Goal: Task Accomplishment & Management: Manage account settings

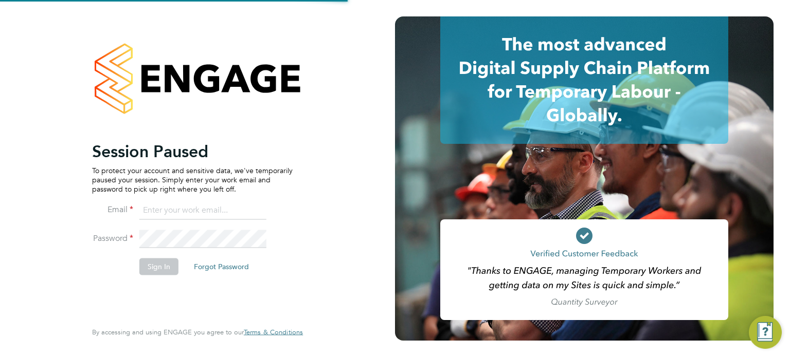
type input "[PERSON_NAME][EMAIL_ADDRESS][PERSON_NAME][DOMAIN_NAME]"
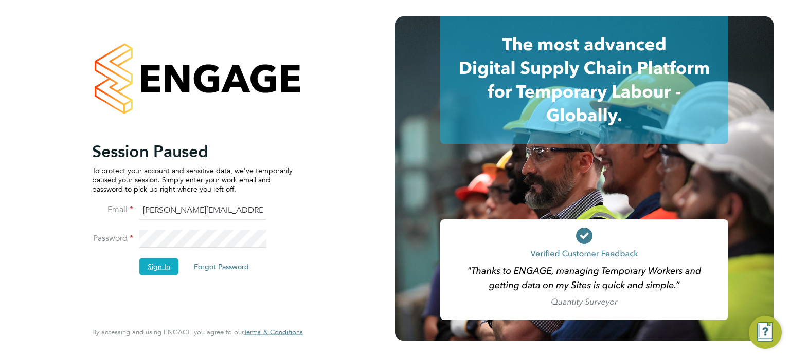
click at [154, 261] on button "Sign In" at bounding box center [158, 267] width 39 height 16
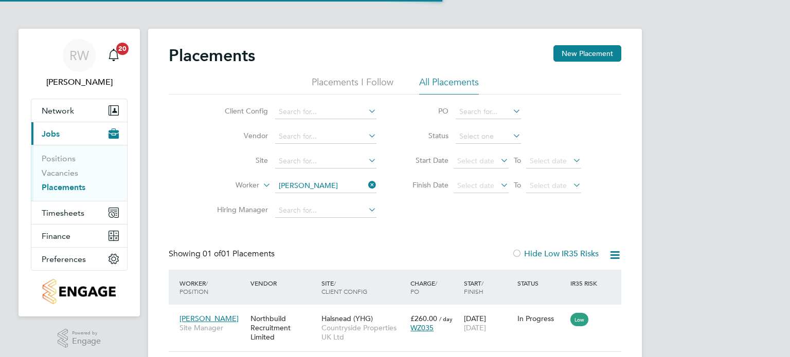
scroll to position [10, 49]
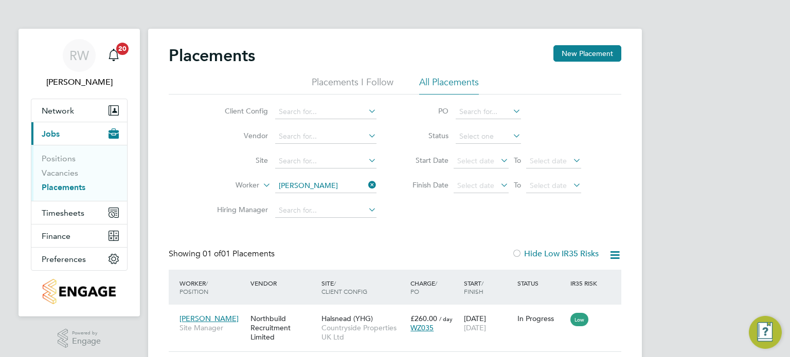
click at [366, 184] on icon at bounding box center [366, 185] width 0 height 14
click at [321, 181] on input at bounding box center [325, 186] width 101 height 14
click at [341, 197] on b "Davies" at bounding box center [371, 199] width 60 height 9
type input "[PERSON_NAME]"
click at [77, 222] on button "Timesheets" at bounding box center [79, 212] width 96 height 23
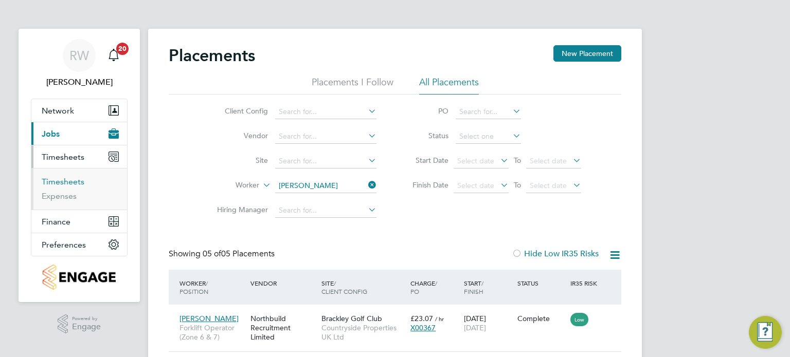
click at [78, 184] on link "Timesheets" at bounding box center [63, 182] width 43 height 10
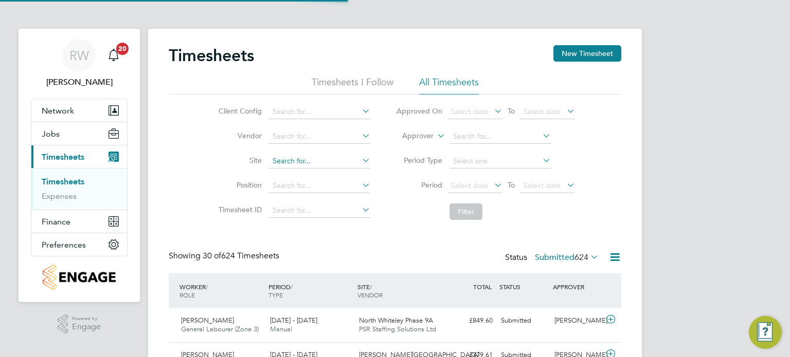
scroll to position [26, 89]
click at [288, 157] on input at bounding box center [319, 161] width 101 height 14
click at [313, 188] on li "Spect ra Park" at bounding box center [371, 189] width 207 height 14
type input "[GEOGRAPHIC_DATA]"
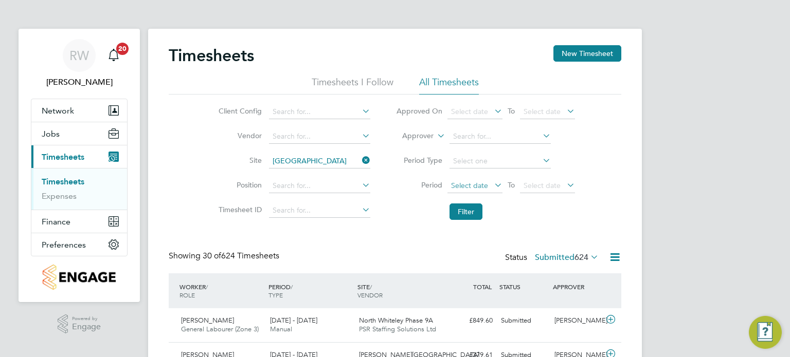
click at [473, 184] on span "Select date" at bounding box center [469, 185] width 37 height 9
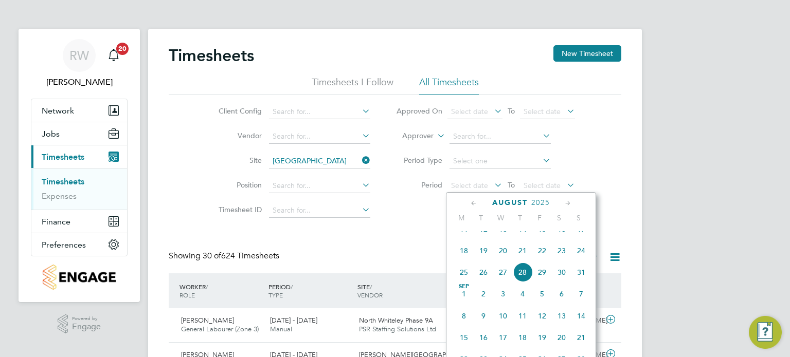
click at [463, 259] on span "18" at bounding box center [464, 251] width 20 height 20
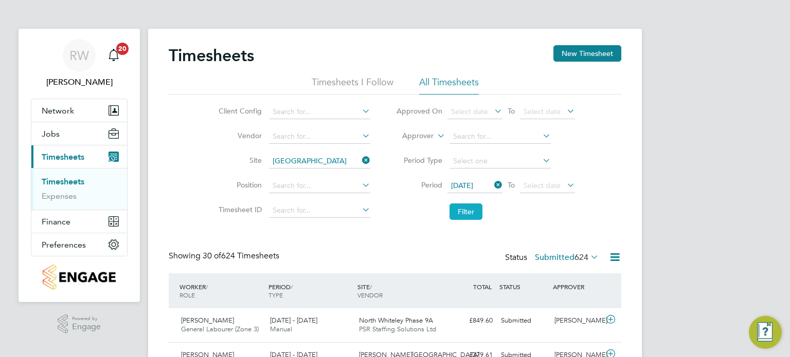
click at [459, 206] on button "Filter" at bounding box center [465, 212] width 33 height 16
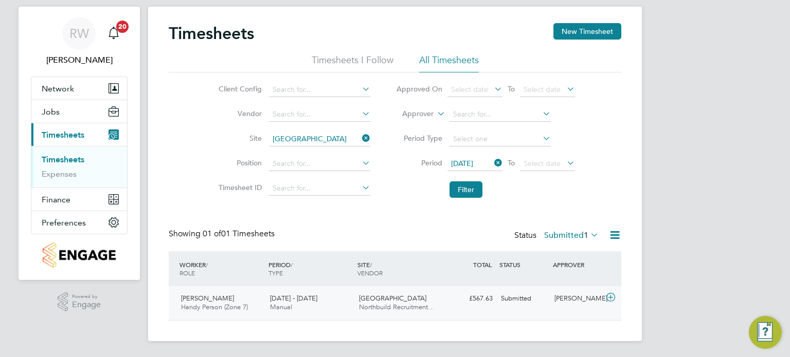
click at [369, 306] on span "Northbuild Recruitment…" at bounding box center [397, 307] width 76 height 9
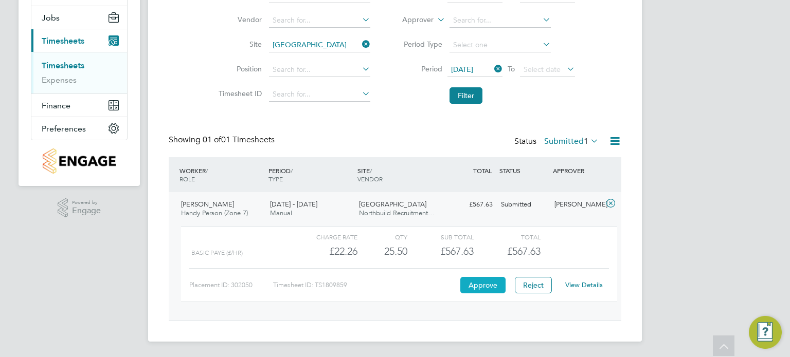
click at [479, 282] on button "Approve" at bounding box center [482, 285] width 45 height 16
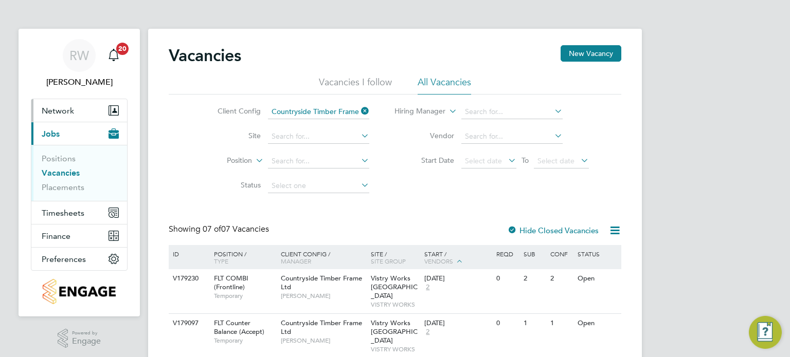
click at [60, 113] on span "Network" at bounding box center [58, 111] width 32 height 10
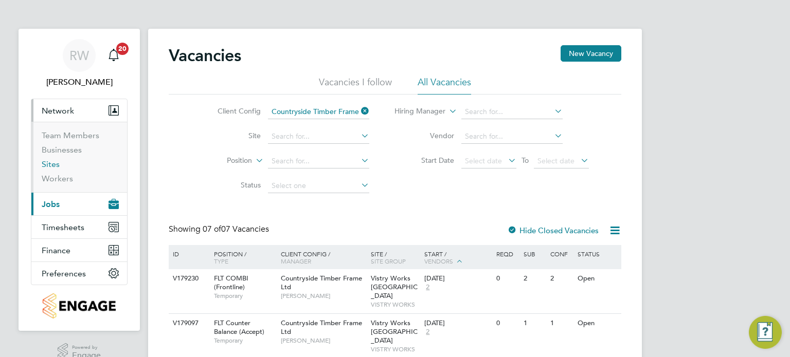
click at [46, 164] on link "Sites" at bounding box center [51, 164] width 18 height 10
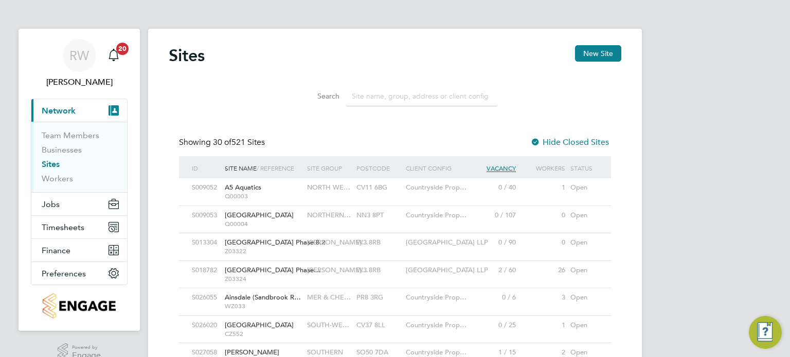
click at [370, 97] on input at bounding box center [421, 96] width 150 height 20
click at [370, 97] on input "s" at bounding box center [421, 96] width 150 height 20
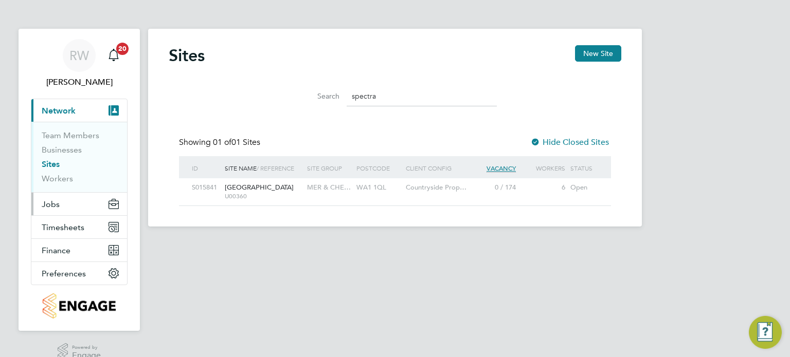
type input "spectra"
click at [52, 197] on button "Jobs" at bounding box center [79, 204] width 96 height 23
click at [245, 191] on span "[GEOGRAPHIC_DATA]" at bounding box center [259, 187] width 69 height 9
click at [63, 203] on button "Jobs" at bounding box center [79, 204] width 96 height 23
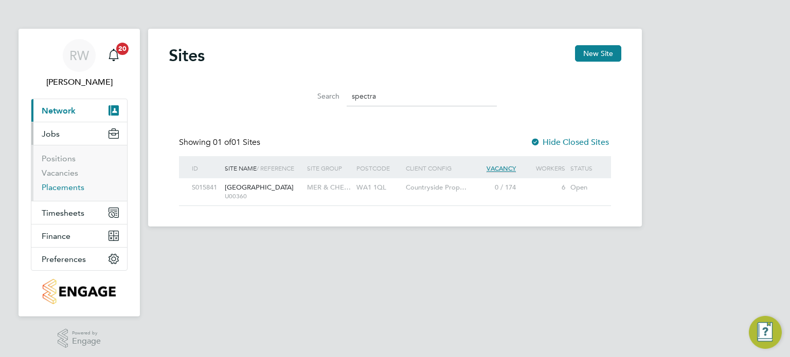
click at [66, 185] on link "Placements" at bounding box center [63, 187] width 43 height 10
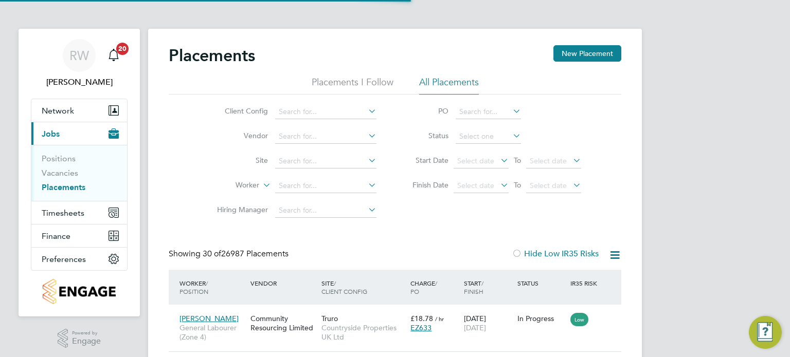
scroll to position [39, 71]
click at [308, 160] on input at bounding box center [325, 161] width 101 height 14
click at [312, 184] on li "Spect ra Park" at bounding box center [378, 189] width 207 height 14
type input "[GEOGRAPHIC_DATA]"
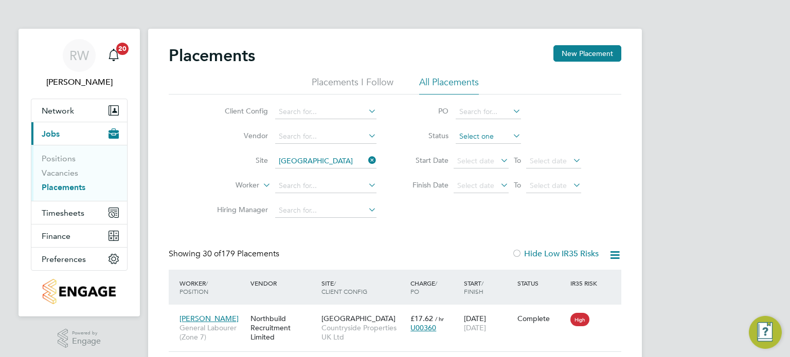
click at [470, 132] on input at bounding box center [487, 137] width 65 height 14
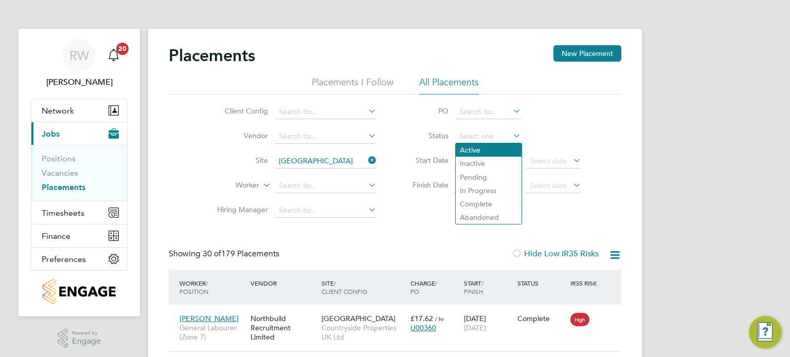
click at [480, 153] on li "Active" at bounding box center [488, 149] width 66 height 13
type input "Active"
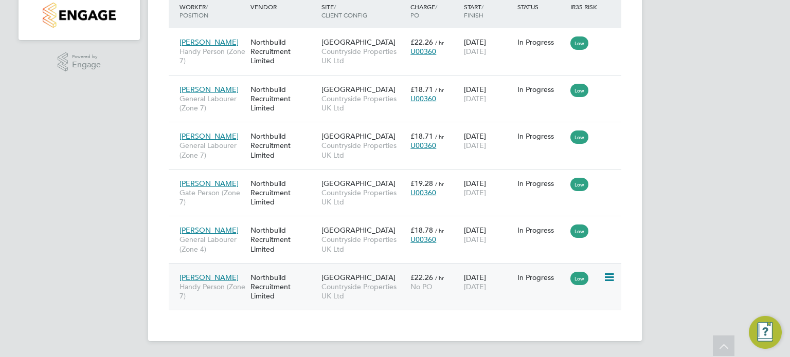
click at [360, 289] on span "Countryside Properties UK Ltd" at bounding box center [363, 291] width 84 height 19
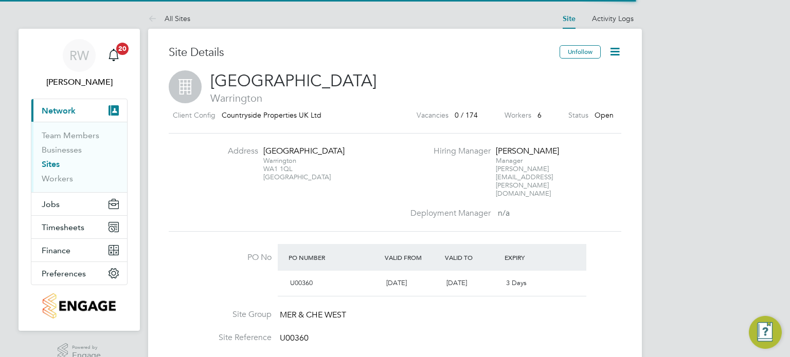
scroll to position [17, 97]
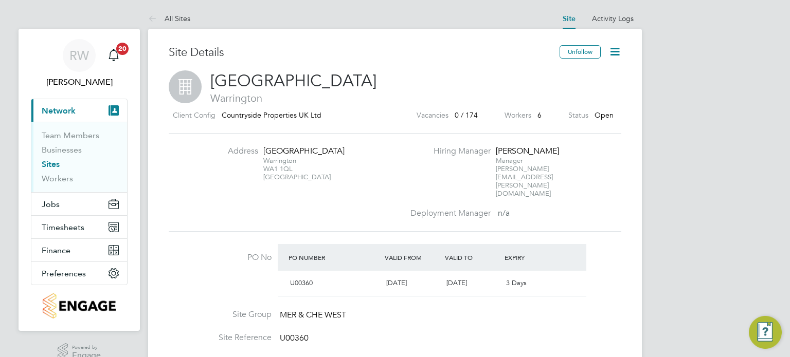
click at [619, 51] on icon at bounding box center [614, 51] width 13 height 13
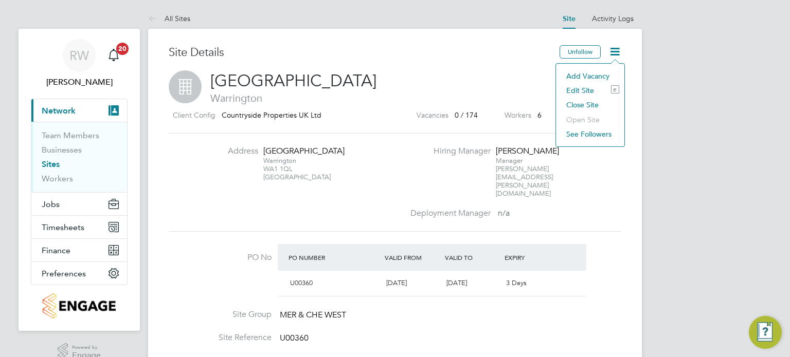
click at [583, 88] on li "Edit Site e" at bounding box center [590, 90] width 58 height 14
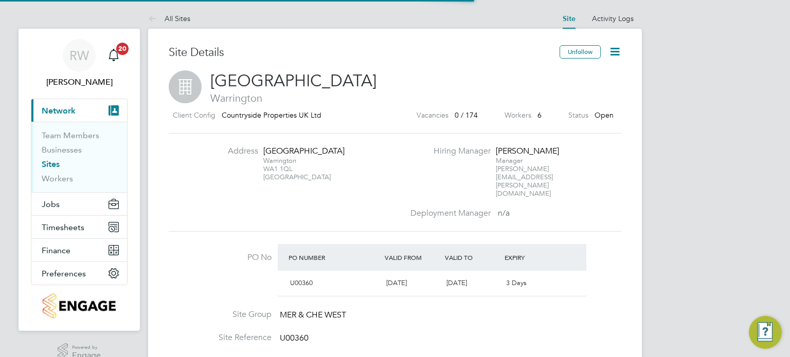
type input "United Kingdom"
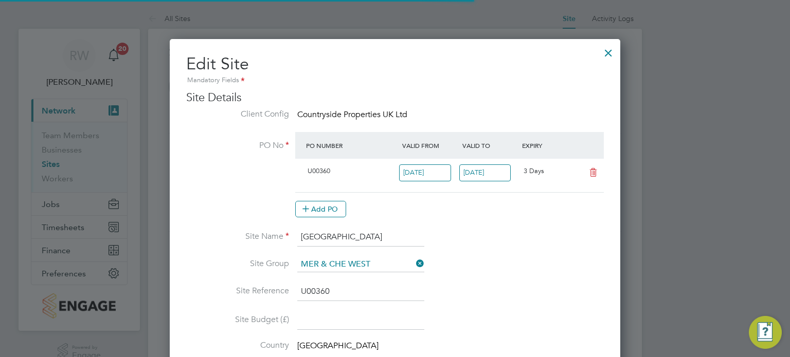
scroll to position [1168, 451]
click at [494, 170] on input "31 Aug 2025" at bounding box center [485, 172] width 52 height 17
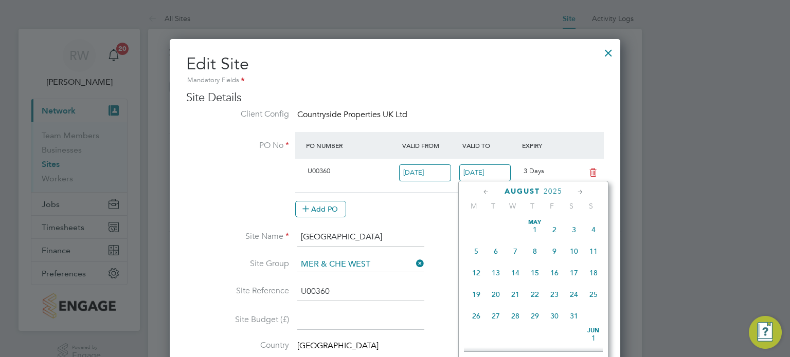
scroll to position [402, 0]
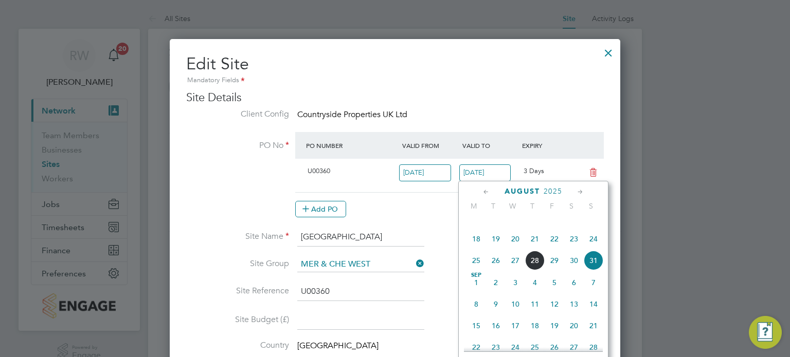
click at [554, 189] on span "2025" at bounding box center [552, 191] width 19 height 9
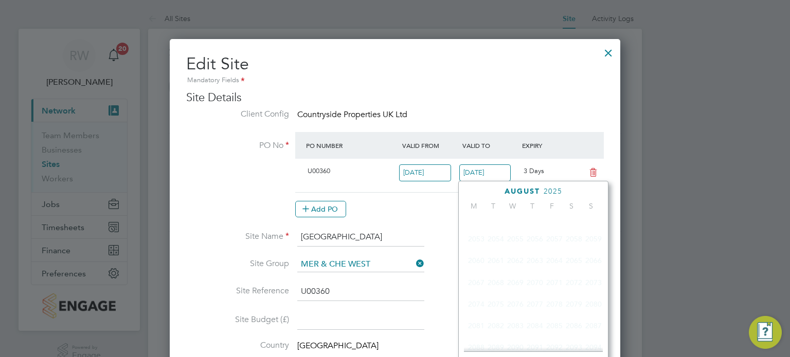
scroll to position [275, 0]
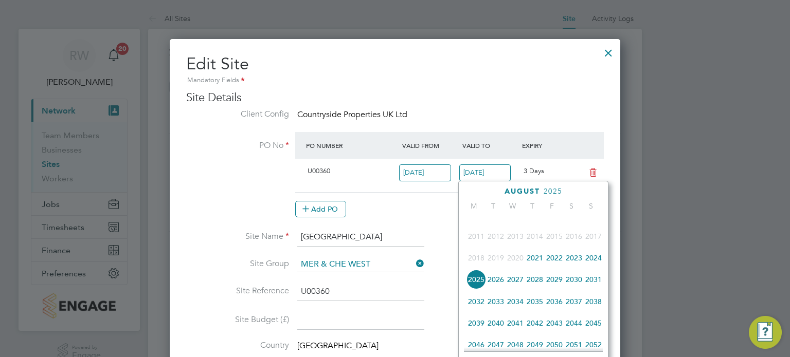
click at [496, 288] on span "2026" at bounding box center [496, 280] width 20 height 20
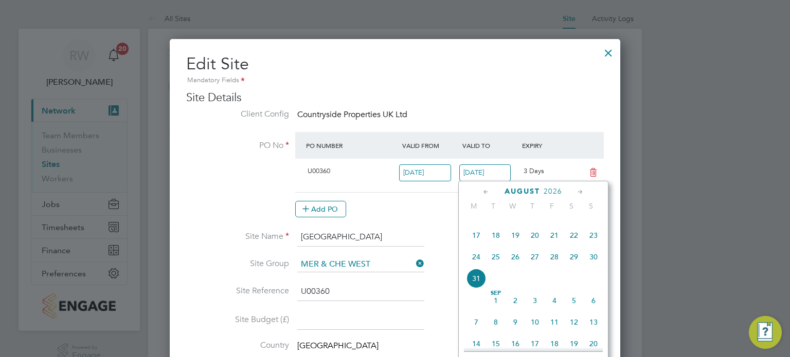
scroll to position [386, 0]
click at [591, 264] on span "30" at bounding box center [593, 256] width 20 height 20
type input "30 Aug 2026"
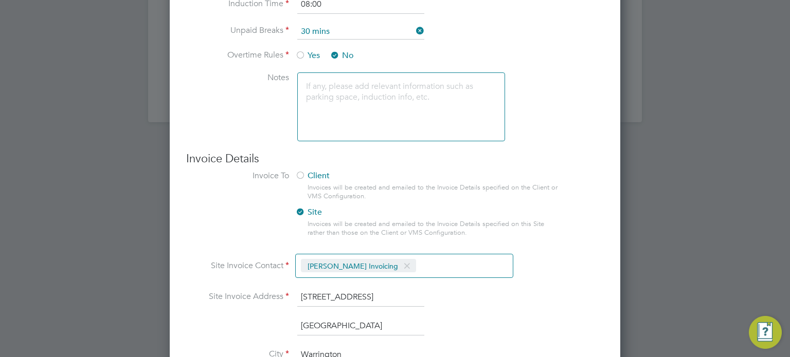
scroll to position [849, 0]
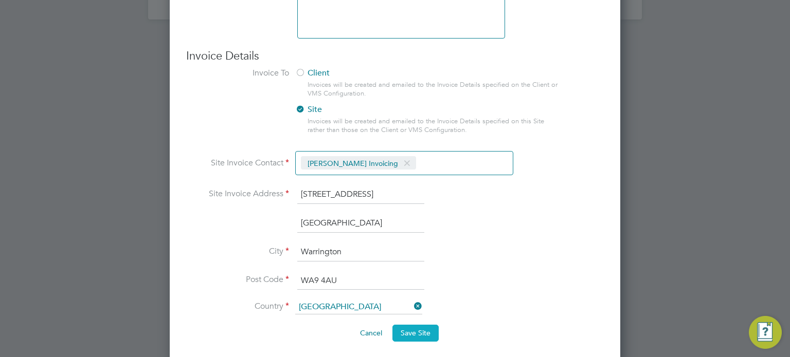
click at [413, 325] on button "Save Site" at bounding box center [415, 333] width 46 height 16
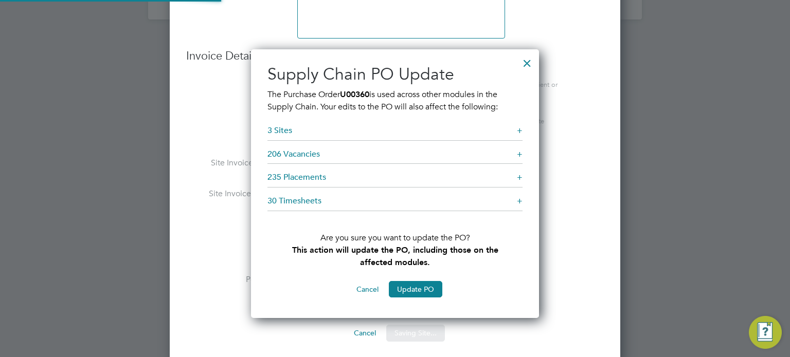
scroll to position [269, 288]
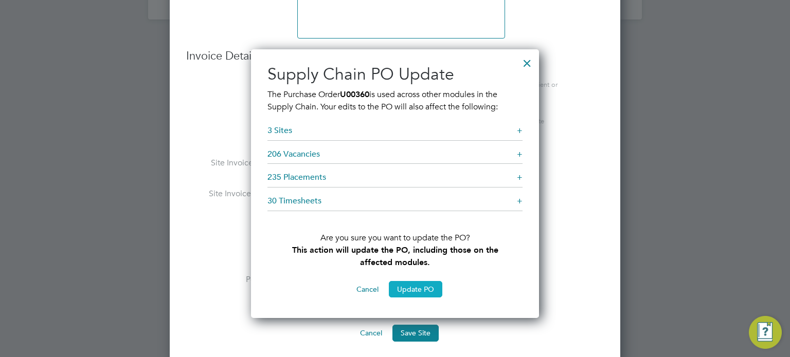
click at [415, 287] on button "Update PO" at bounding box center [415, 289] width 53 height 16
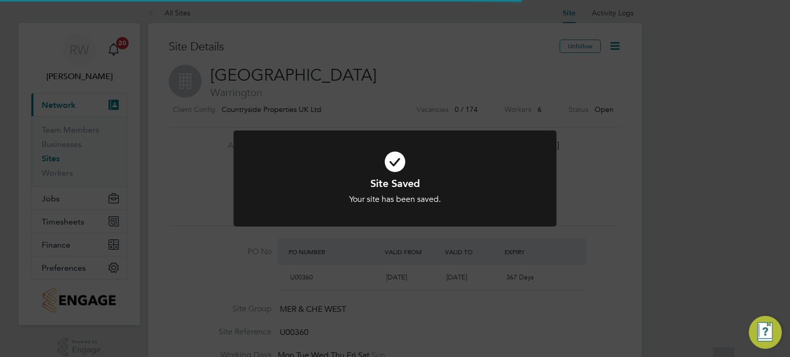
scroll to position [0, 0]
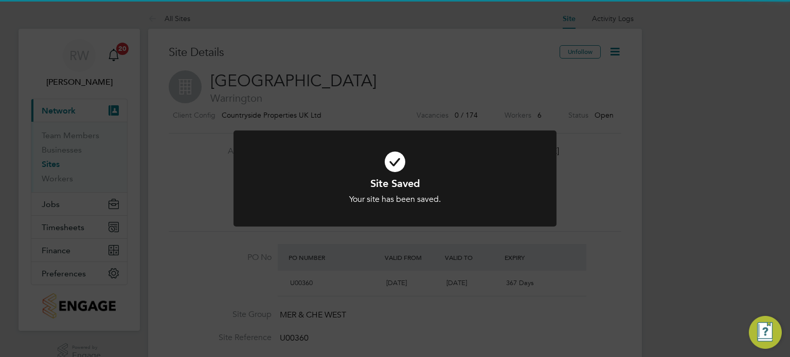
click at [415, 287] on div "Site Saved Your site has been saved. Cancel Okay" at bounding box center [395, 178] width 790 height 357
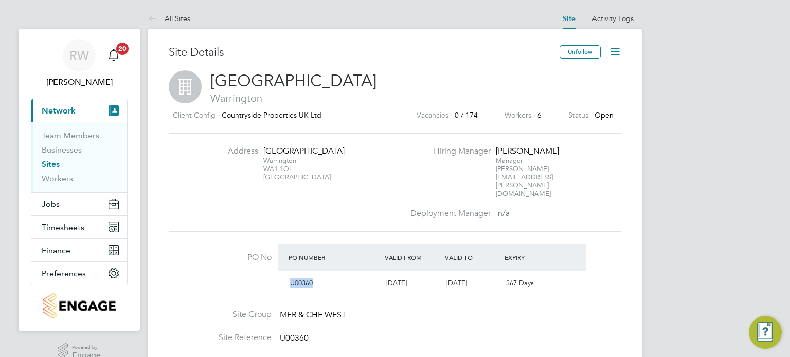
drag, startPoint x: 316, startPoint y: 258, endPoint x: 290, endPoint y: 261, distance: 25.4
click at [290, 275] on div "U00360" at bounding box center [334, 283] width 96 height 17
copy span "U00360"
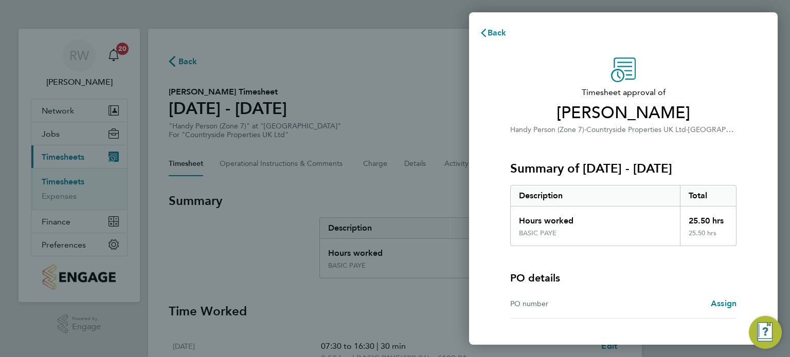
scroll to position [76, 0]
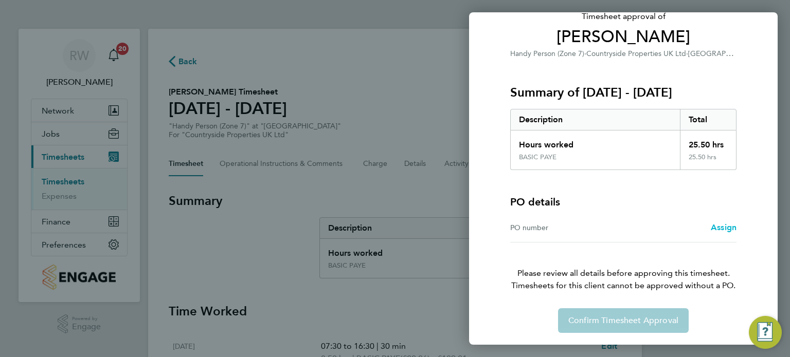
click at [719, 227] on span "Assign" at bounding box center [723, 228] width 26 height 10
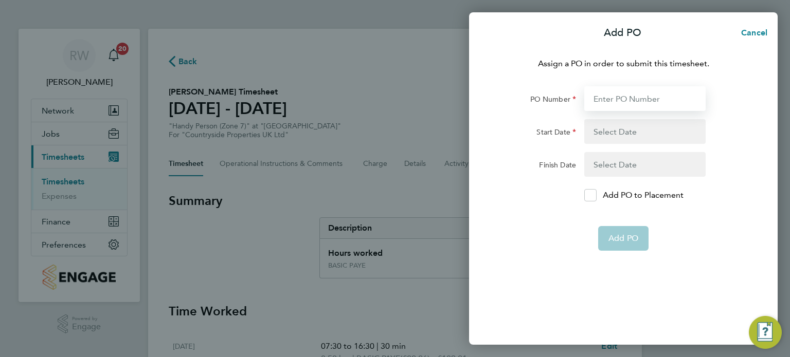
click at [621, 106] on input "PO Number" at bounding box center [644, 98] width 121 height 25
paste input "U00360"
type input "U00360"
type input "[DATE]"
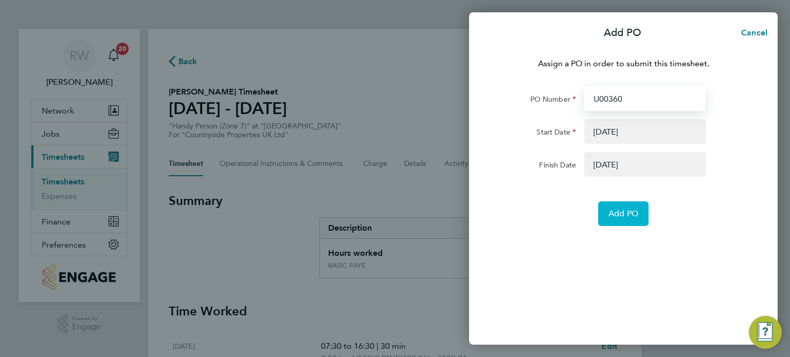
type input "U00360"
click at [624, 218] on span "Add PO" at bounding box center [623, 214] width 30 height 10
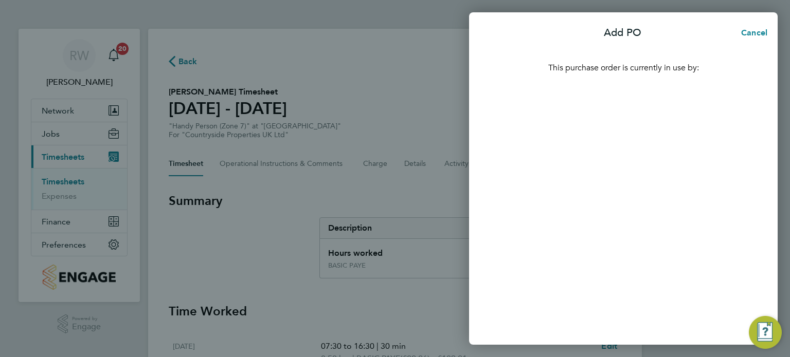
click at [622, 144] on div "This purchase order is currently in use by:" at bounding box center [623, 195] width 308 height 300
click at [743, 34] on span "Cancel" at bounding box center [752, 33] width 29 height 10
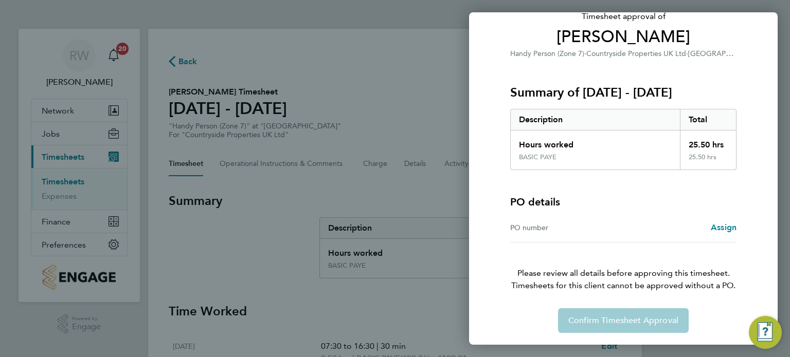
scroll to position [76, 0]
click at [722, 226] on span "Assign" at bounding box center [723, 228] width 26 height 10
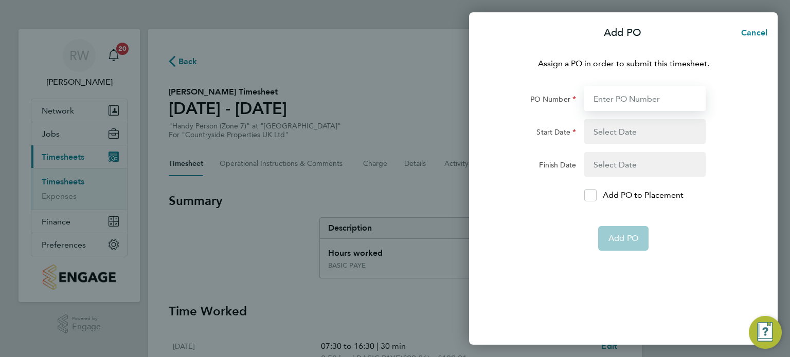
click at [623, 103] on input "PO Number" at bounding box center [644, 98] width 121 height 25
type input "U00360"
type input "[DATE]"
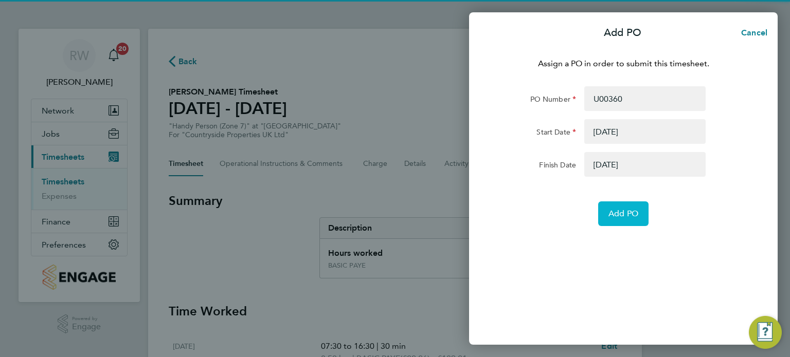
click at [626, 216] on span "Add PO" at bounding box center [623, 214] width 30 height 10
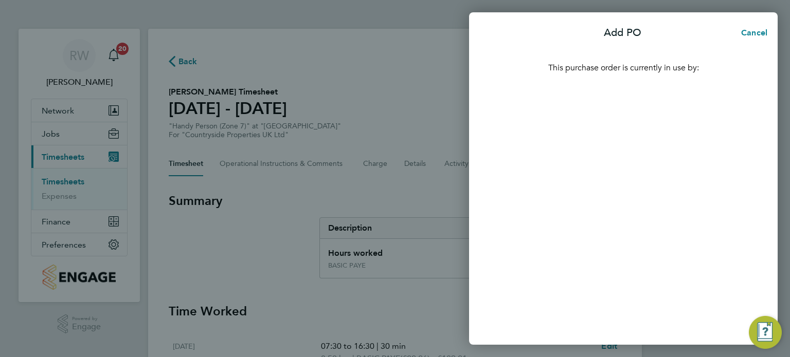
click at [626, 216] on div "This purchase order is currently in use by:" at bounding box center [623, 195] width 308 height 300
click at [613, 78] on ul at bounding box center [623, 86] width 226 height 25
click at [748, 32] on span "Cancel" at bounding box center [752, 33] width 29 height 10
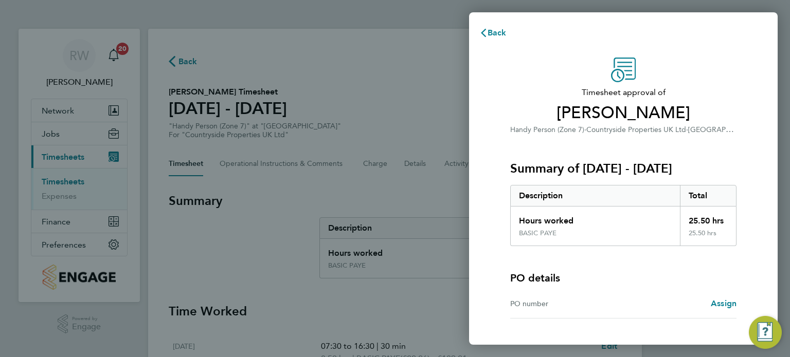
scroll to position [76, 0]
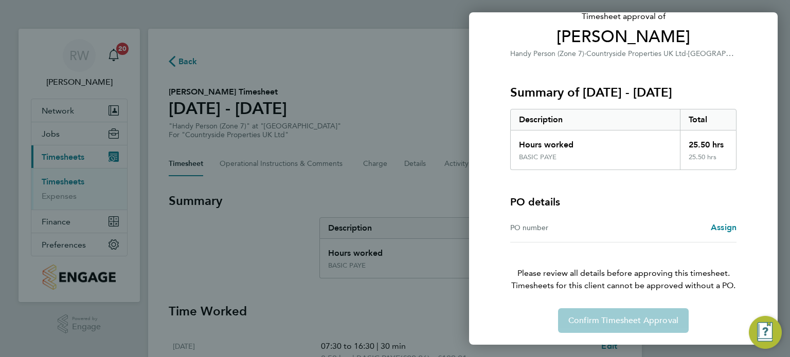
click at [580, 318] on div "Confirm Timesheet Approval" at bounding box center [623, 320] width 251 height 25
click at [554, 235] on div "PO number Assign" at bounding box center [623, 227] width 226 height 29
click at [717, 228] on span "Assign" at bounding box center [723, 228] width 26 height 10
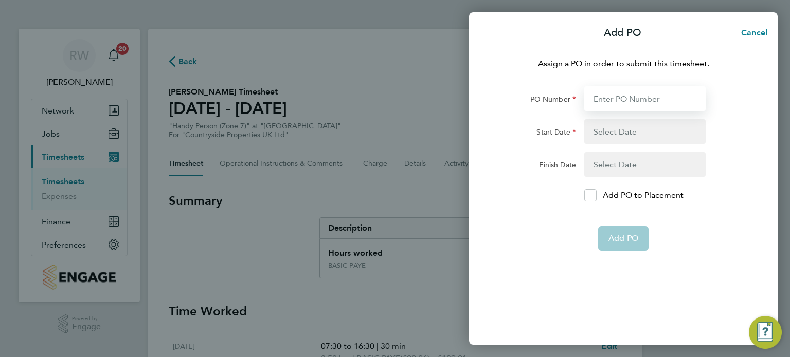
click at [639, 102] on input "PO Number" at bounding box center [644, 98] width 121 height 25
paste input "U00360"
type input "U00360"
type input "06 Apr 21"
type input "30 Aug 26"
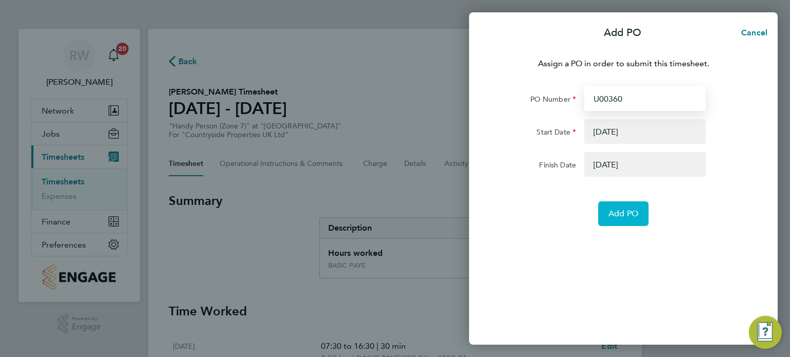
type input "U00360"
click at [617, 208] on button "Add PO" at bounding box center [623, 213] width 50 height 25
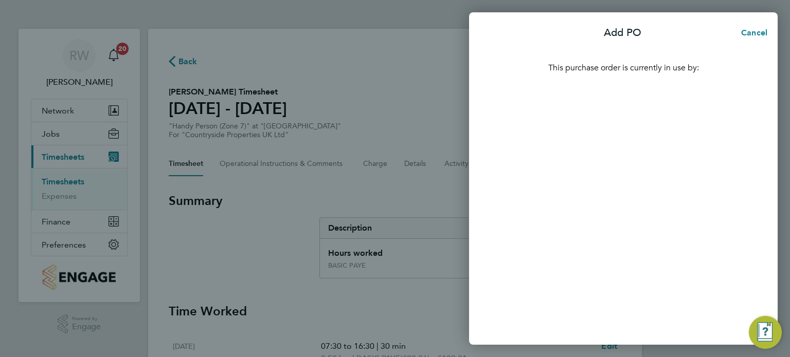
click at [644, 66] on p "This purchase order is currently in use by:" at bounding box center [623, 68] width 251 height 12
click at [758, 30] on span "Cancel" at bounding box center [752, 33] width 29 height 10
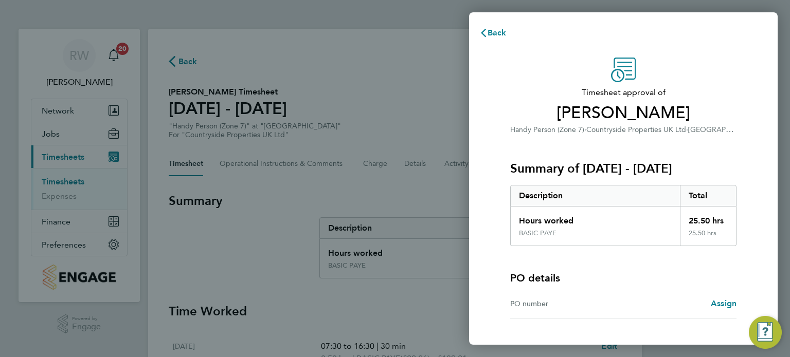
scroll to position [76, 0]
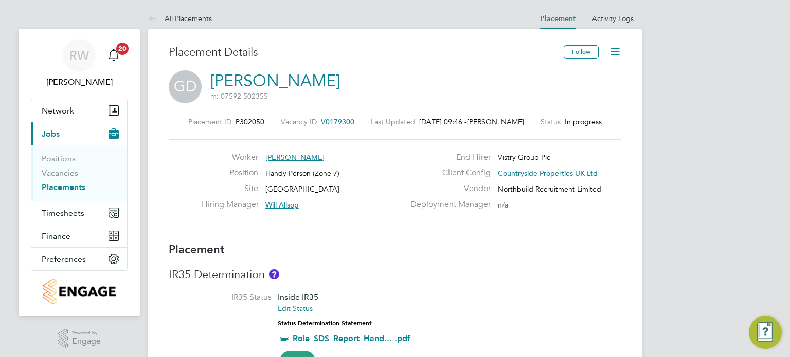
click at [617, 52] on icon at bounding box center [614, 51] width 13 height 13
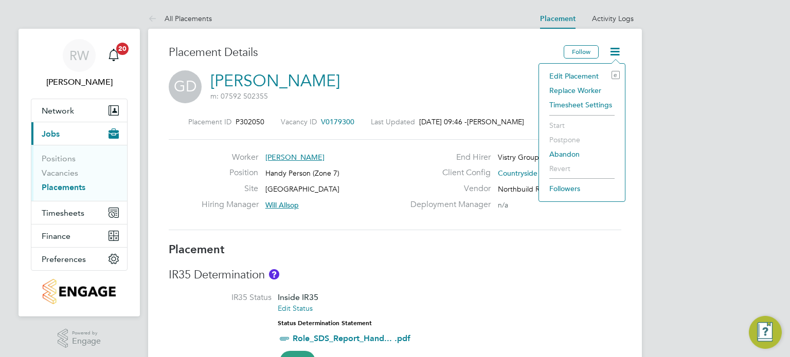
click at [578, 74] on li "Edit Placement e" at bounding box center [582, 76] width 76 height 14
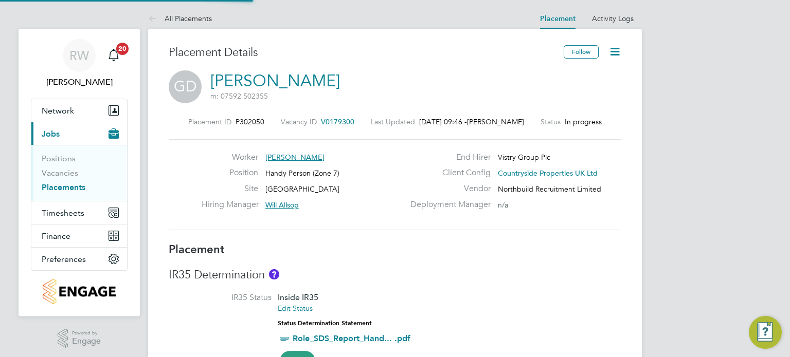
type input "Will Allsop"
type input "[DATE]"
type input "07:30"
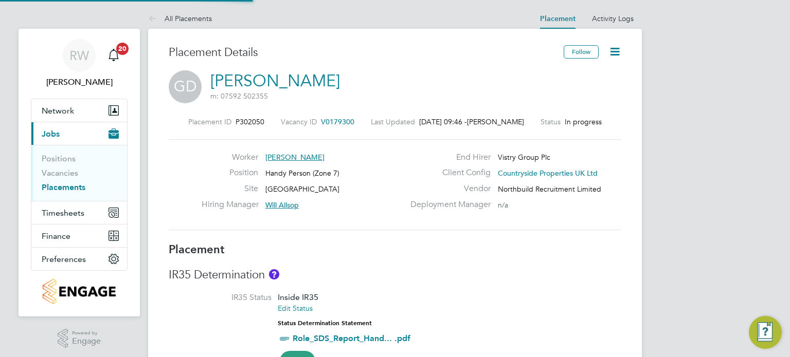
type input "16:30"
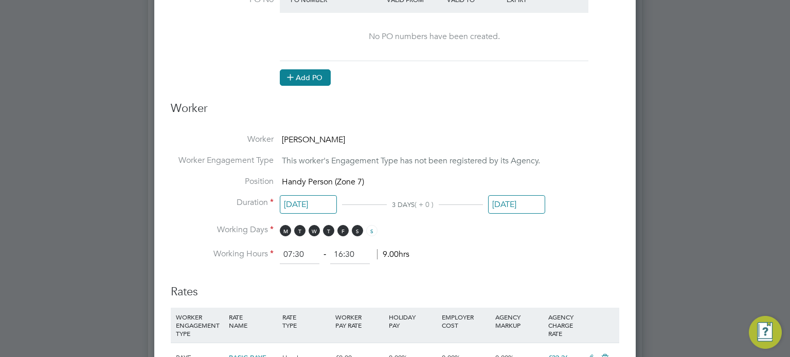
click at [300, 74] on button "Add PO" at bounding box center [305, 77] width 51 height 16
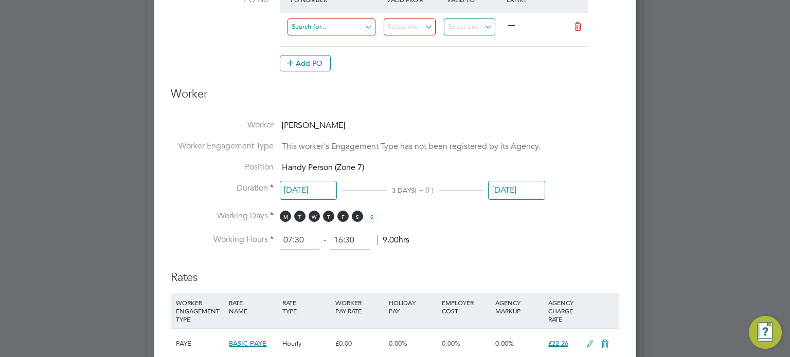
click at [327, 26] on input at bounding box center [331, 27] width 88 height 17
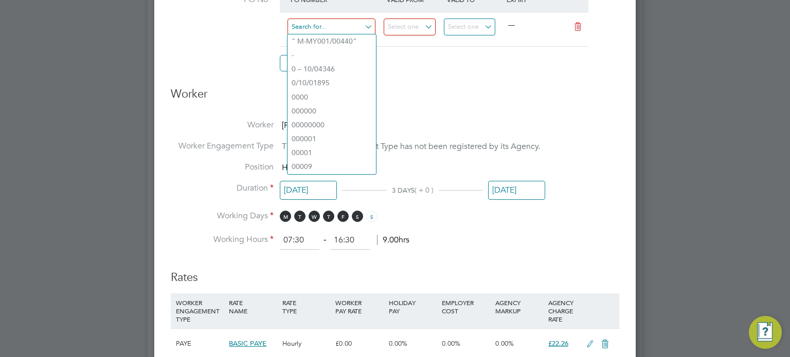
paste input "U00360"
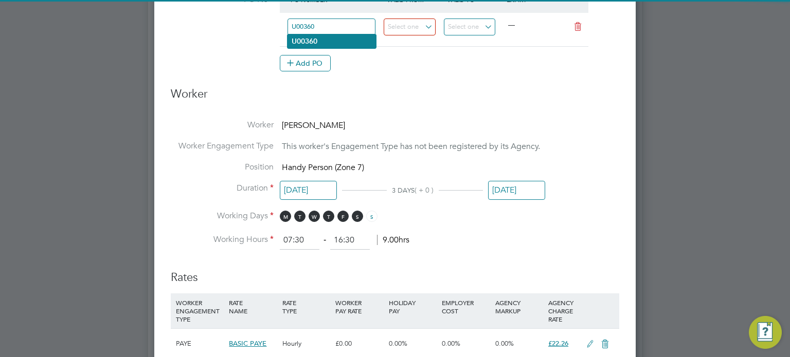
type input "U00360"
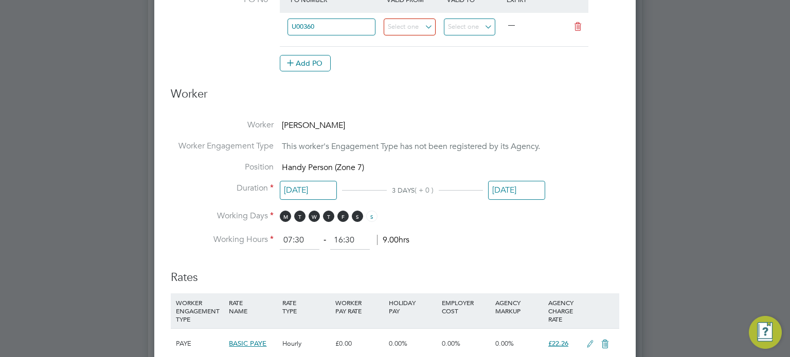
click at [323, 38] on li "U00360" at bounding box center [331, 41] width 88 height 14
type input "[DATE]"
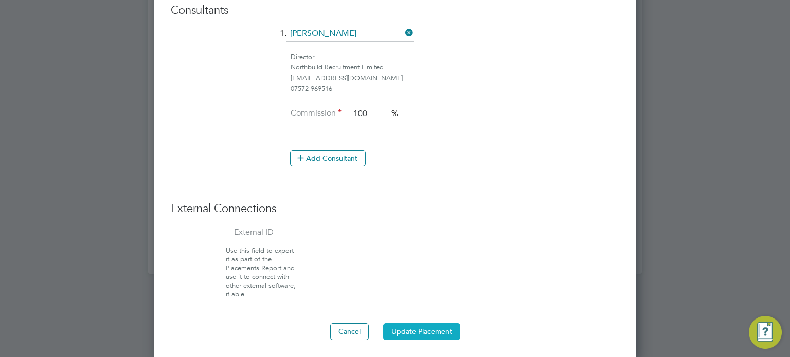
click at [412, 335] on button "Update Placement" at bounding box center [421, 331] width 77 height 16
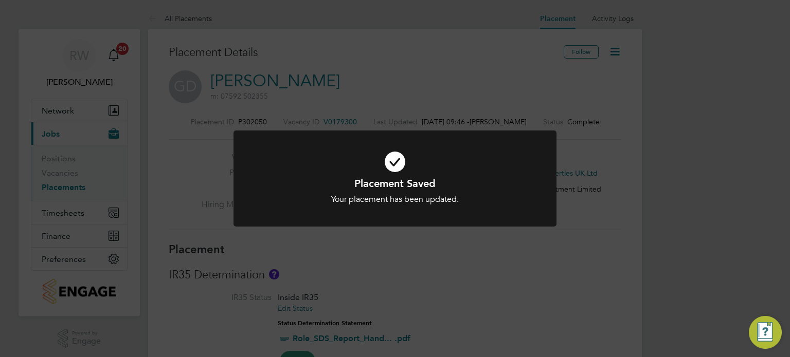
click at [450, 296] on div "Placement Saved Your placement has been updated. Cancel Okay" at bounding box center [395, 178] width 790 height 357
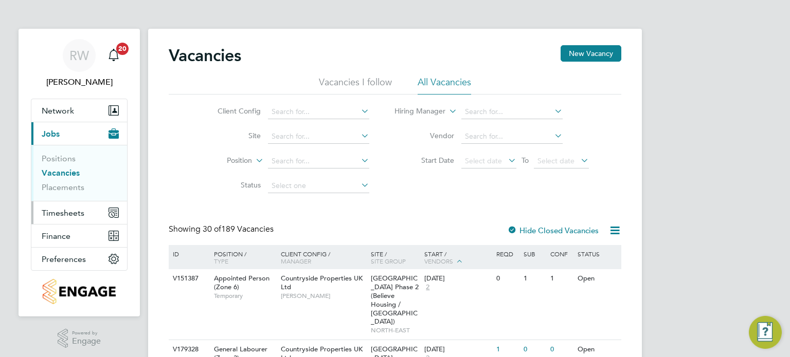
click at [66, 214] on span "Timesheets" at bounding box center [63, 213] width 43 height 10
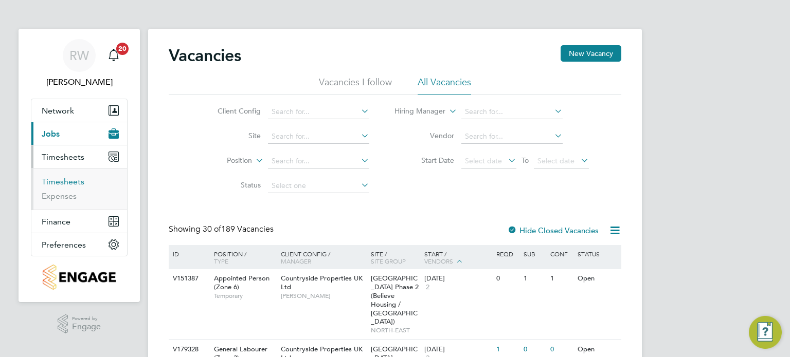
click at [65, 182] on link "Timesheets" at bounding box center [63, 182] width 43 height 10
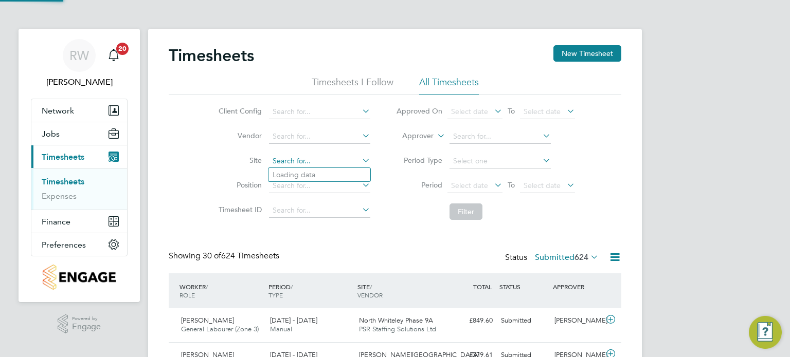
click at [287, 160] on input at bounding box center [319, 161] width 101 height 14
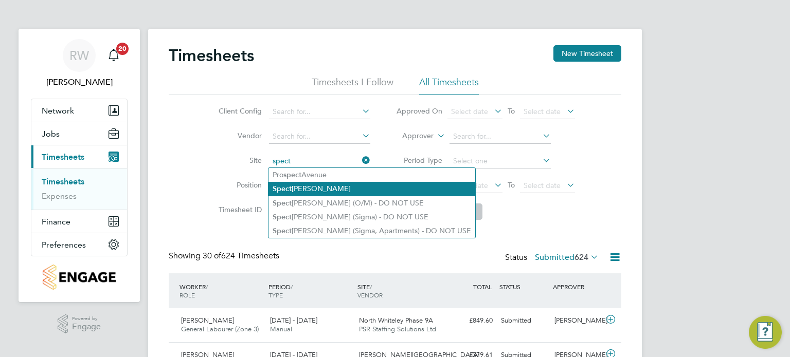
click at [301, 188] on li "Spect ra Park" at bounding box center [371, 189] width 207 height 14
type input "Spectra Park"
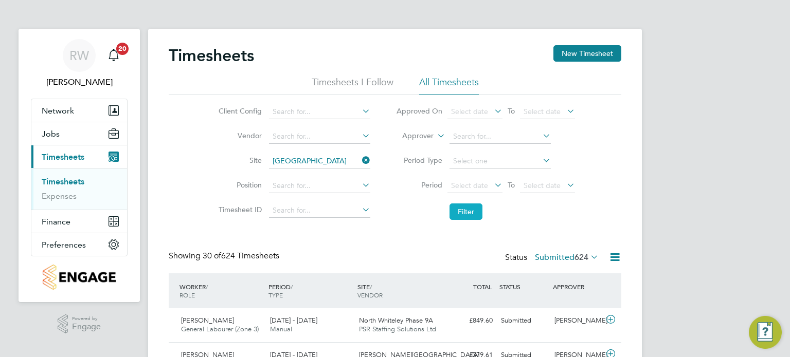
click at [475, 212] on button "Filter" at bounding box center [465, 212] width 33 height 16
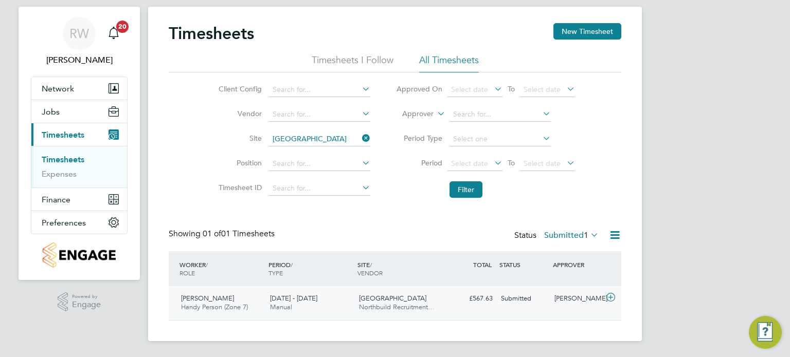
click at [406, 304] on span "Northbuild Recruitment…" at bounding box center [397, 307] width 76 height 9
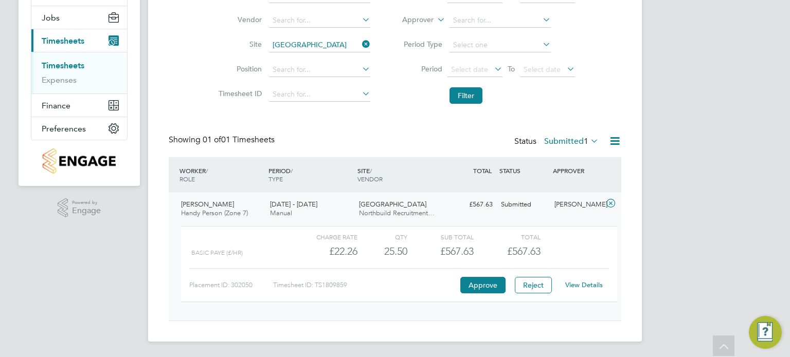
click at [489, 294] on div "Charge rate QTY Sub Total Total BASIC PAYE (£/HR) £22.26 25.5 25.50 26 £567.63 …" at bounding box center [399, 264] width 436 height 76
click at [486, 278] on button "Approve" at bounding box center [482, 285] width 45 height 16
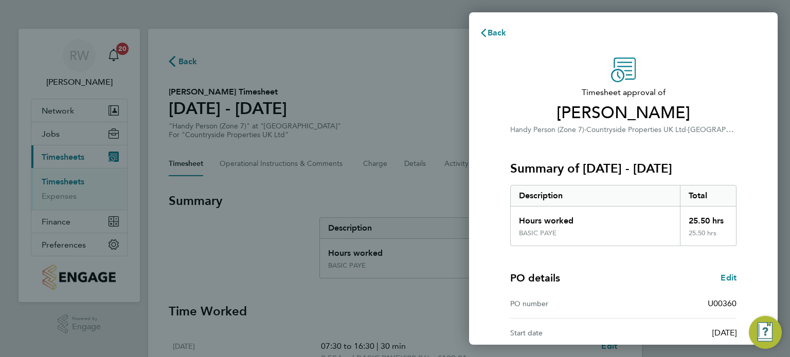
scroll to position [134, 0]
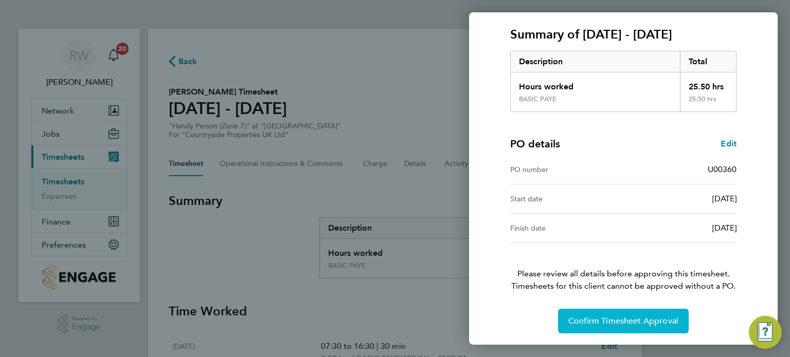
click at [598, 323] on span "Confirm Timesheet Approval" at bounding box center [623, 321] width 110 height 10
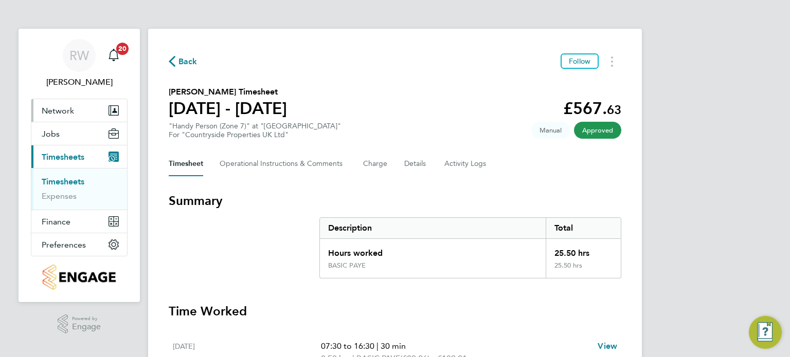
click at [66, 108] on span "Network" at bounding box center [58, 111] width 32 height 10
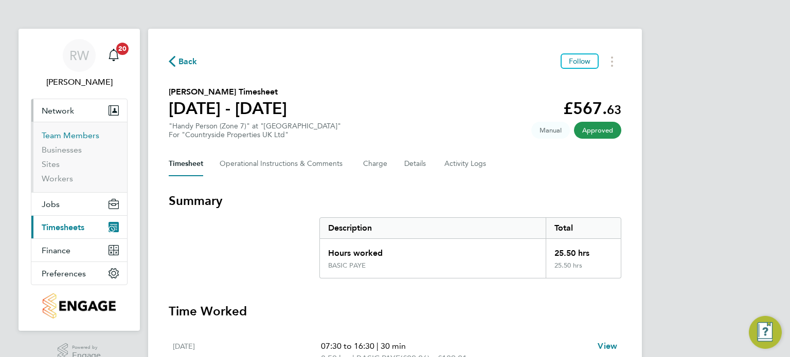
click at [62, 133] on link "Team Members" at bounding box center [71, 136] width 58 height 10
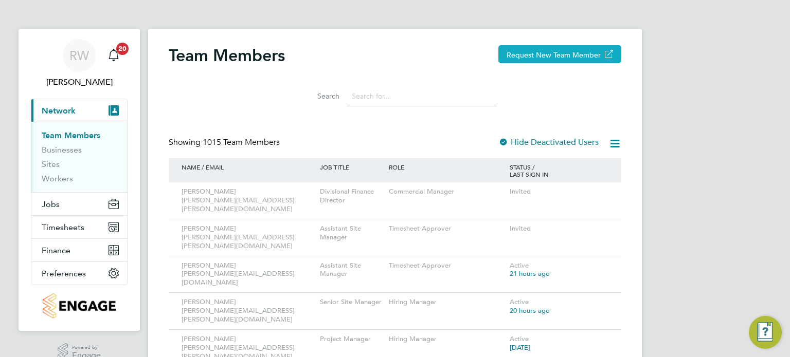
click at [539, 54] on button "Request New Team Member" at bounding box center [559, 54] width 123 height 18
click at [58, 224] on span "Timesheets" at bounding box center [63, 228] width 43 height 10
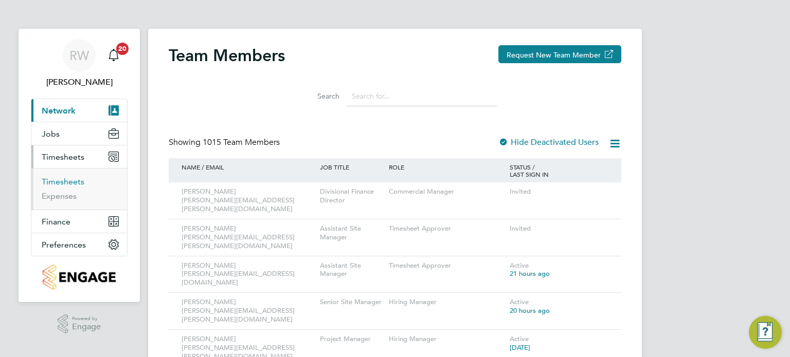
click at [66, 179] on link "Timesheets" at bounding box center [63, 182] width 43 height 10
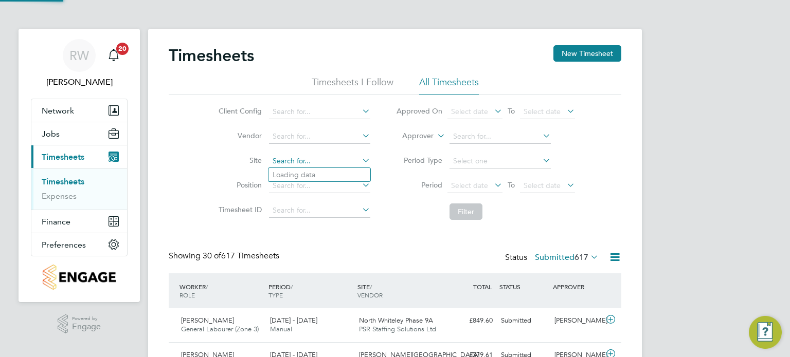
click at [281, 161] on input at bounding box center [319, 161] width 101 height 14
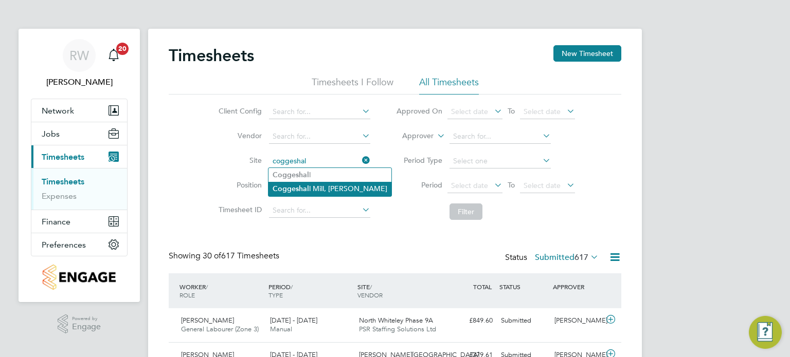
click at [315, 188] on li "Coggeshal l Mill, Coggeshall" at bounding box center [329, 189] width 123 height 14
type input "[PERSON_NAME] Mill, [GEOGRAPHIC_DATA]"
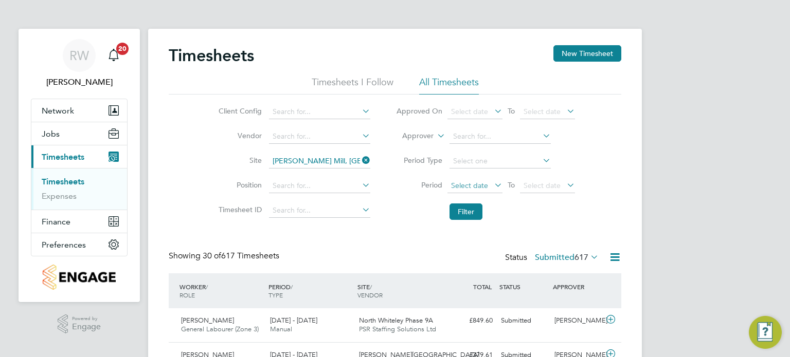
click at [468, 186] on span "Select date" at bounding box center [469, 185] width 37 height 9
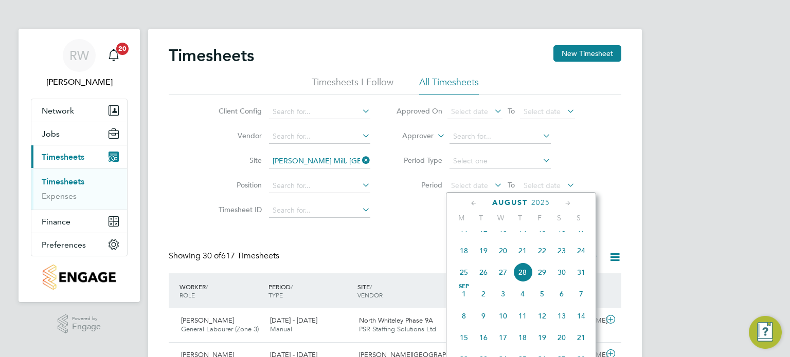
click at [466, 260] on span "18" at bounding box center [464, 251] width 20 height 20
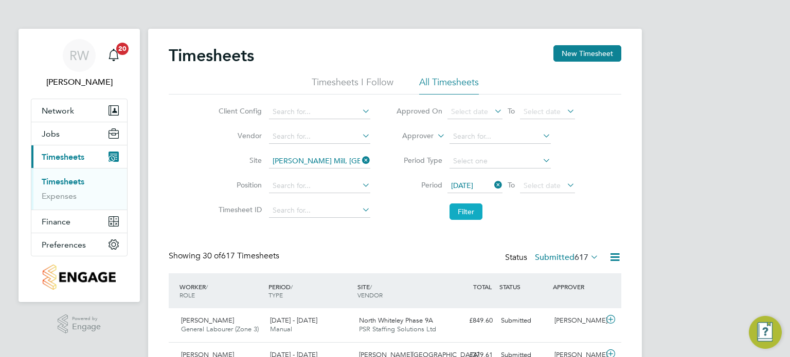
click at [465, 211] on button "Filter" at bounding box center [465, 212] width 33 height 16
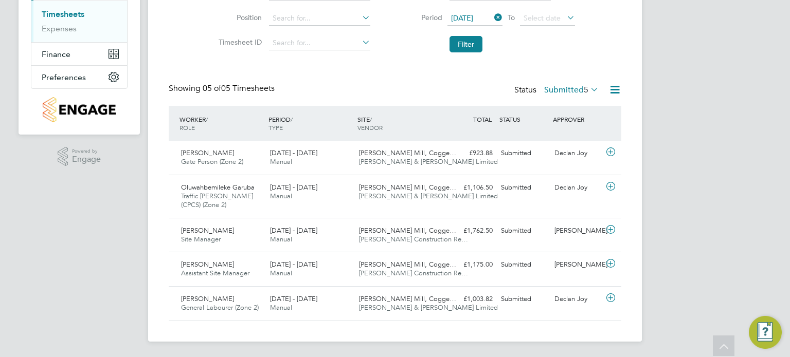
click at [611, 86] on icon at bounding box center [614, 89] width 13 height 13
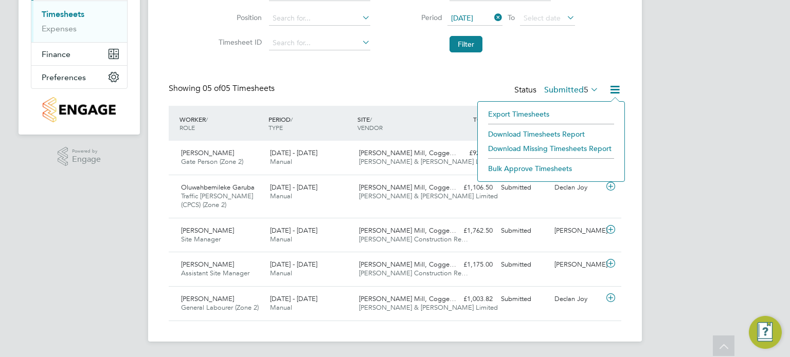
click at [535, 130] on li "Download Timesheets Report" at bounding box center [551, 134] width 136 height 14
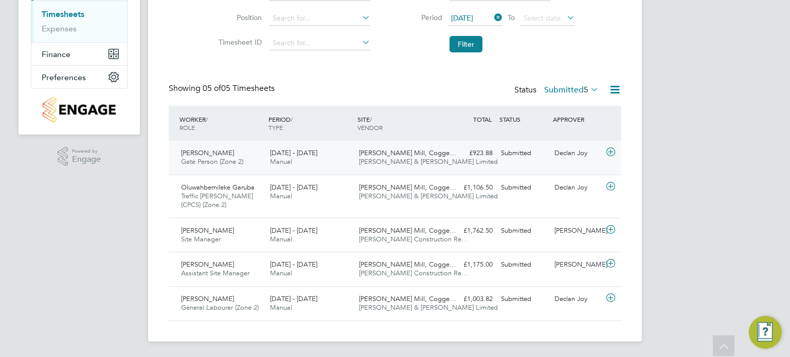
click at [409, 155] on span "Coggeshall Mill, Cogge…" at bounding box center [407, 153] width 97 height 9
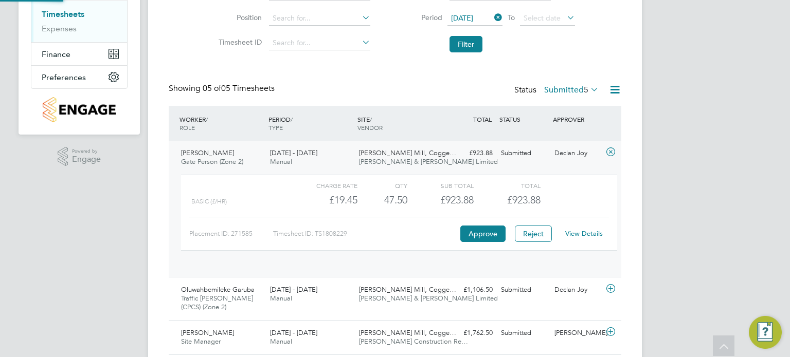
scroll to position [17, 100]
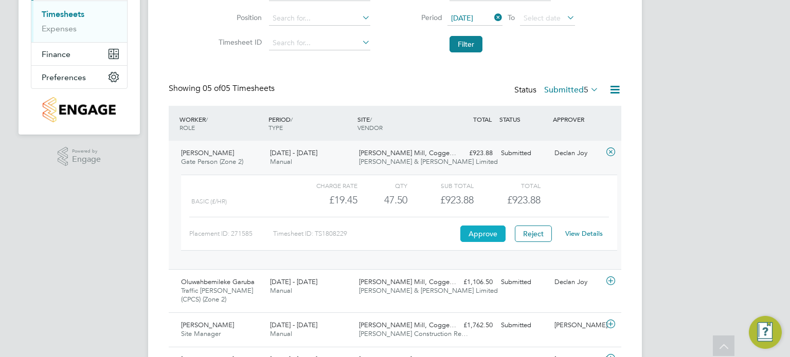
click at [489, 235] on button "Approve" at bounding box center [482, 234] width 45 height 16
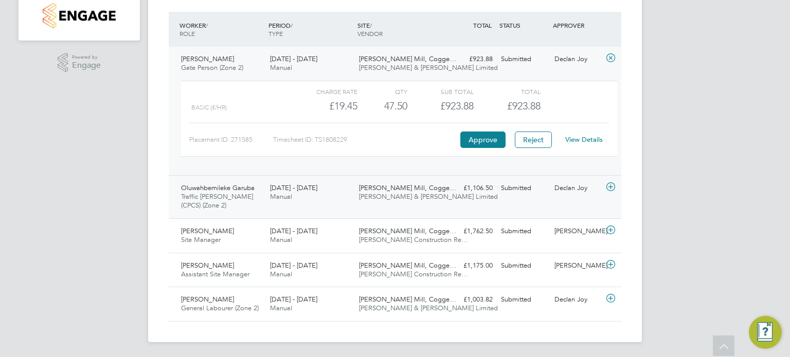
click at [398, 190] on span "Coggeshall Mill, Cogge…" at bounding box center [407, 188] width 97 height 9
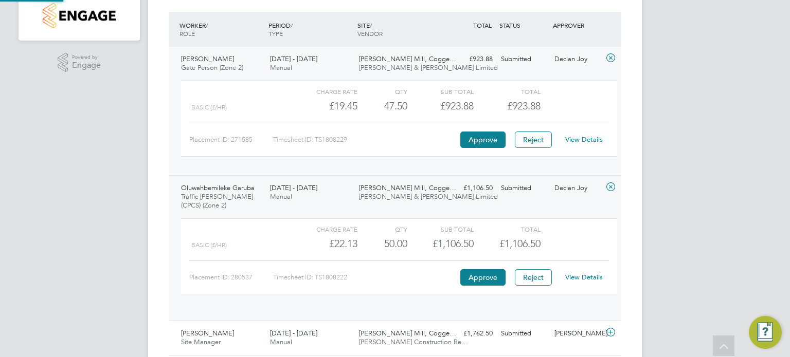
scroll to position [17, 100]
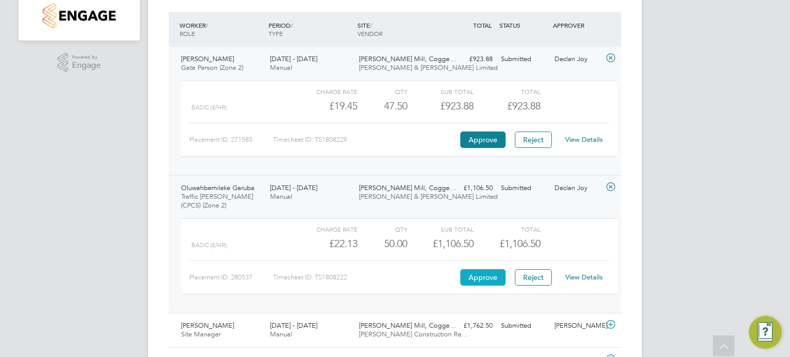
click at [465, 271] on button "Approve" at bounding box center [482, 277] width 45 height 16
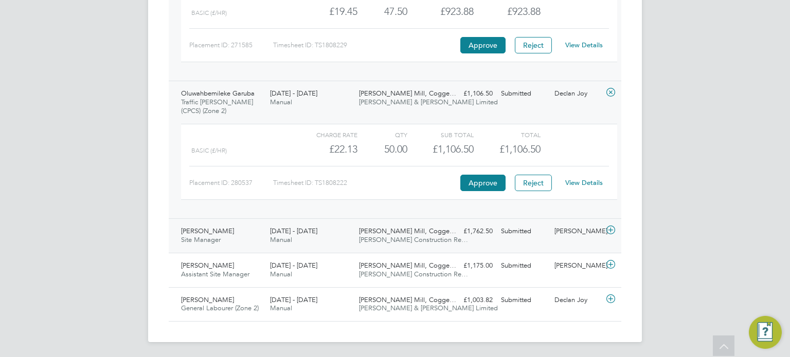
click at [409, 230] on span "Coggeshall Mill, Cogge…" at bounding box center [407, 231] width 97 height 9
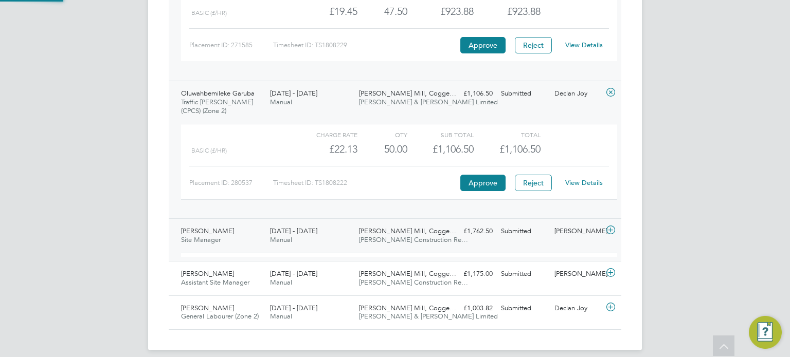
scroll to position [17, 100]
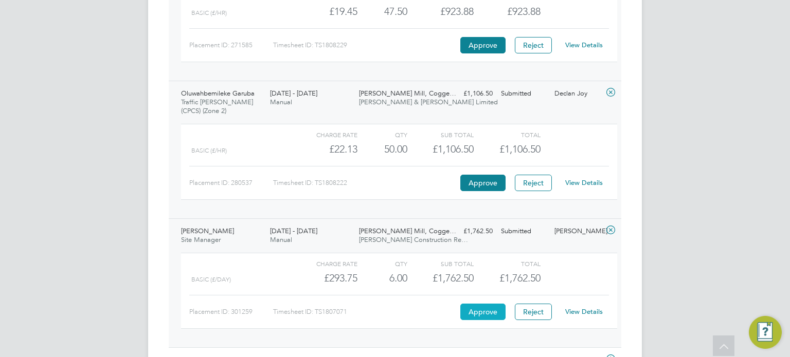
click at [469, 307] on button "Approve" at bounding box center [482, 312] width 45 height 16
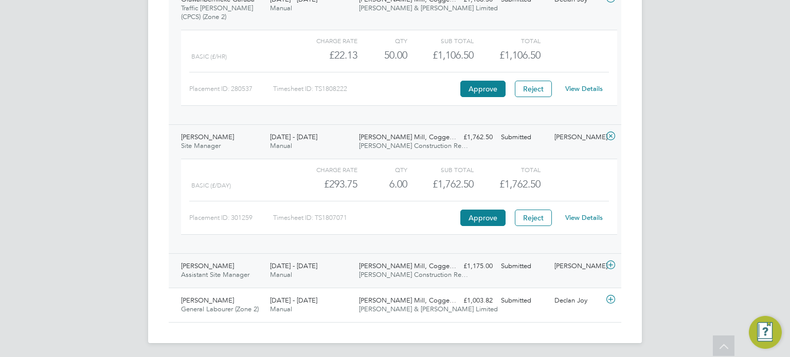
click at [419, 273] on span "Andrew Construction Re…" at bounding box center [413, 274] width 109 height 9
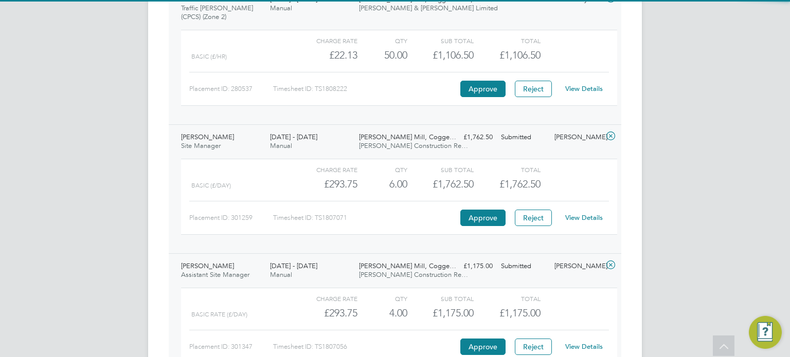
scroll to position [545, 0]
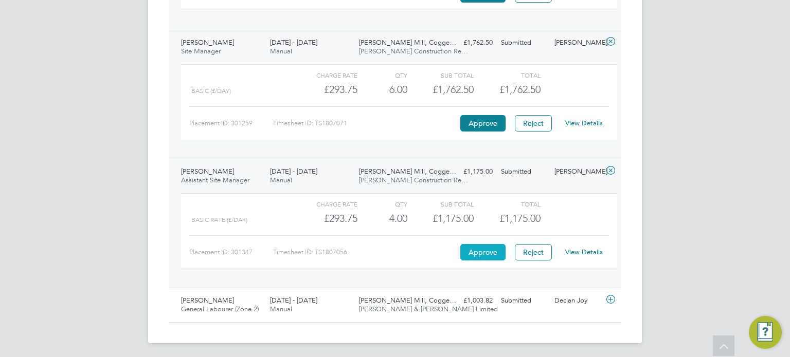
click at [476, 245] on button "Approve" at bounding box center [482, 252] width 45 height 16
click at [396, 301] on span "Coggeshall Mill, Cogge…" at bounding box center [407, 300] width 97 height 9
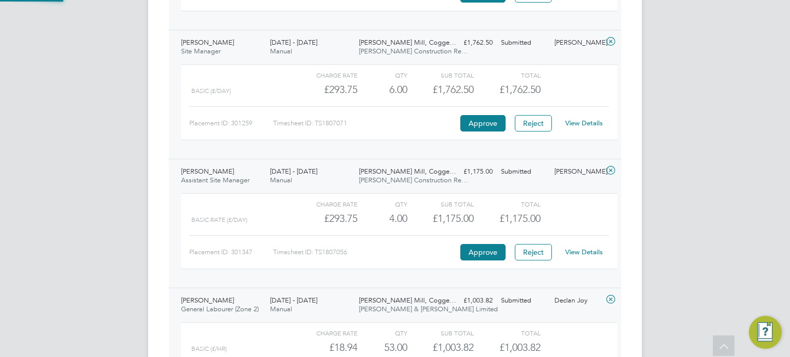
scroll to position [639, 0]
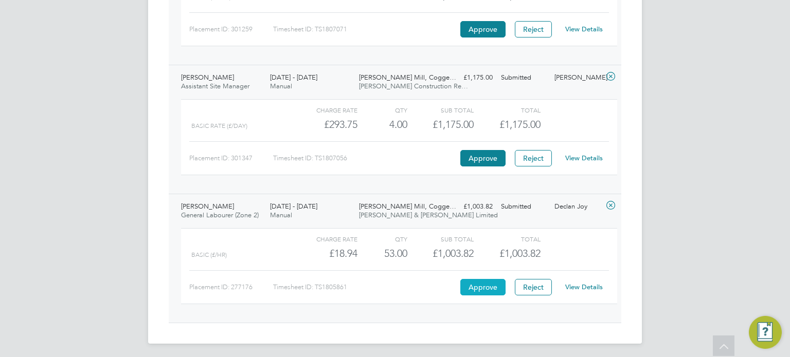
click at [470, 282] on button "Approve" at bounding box center [482, 287] width 45 height 16
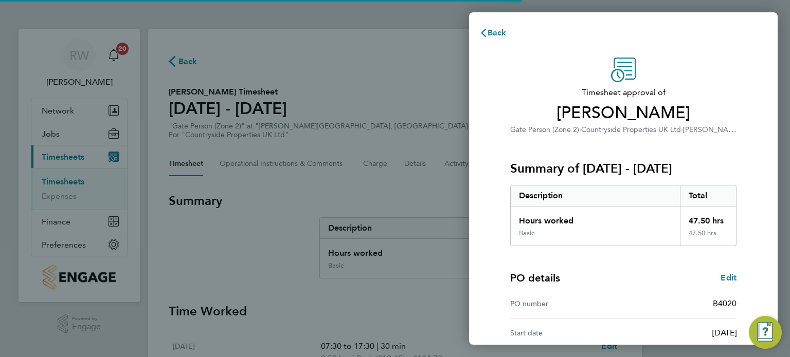
scroll to position [134, 0]
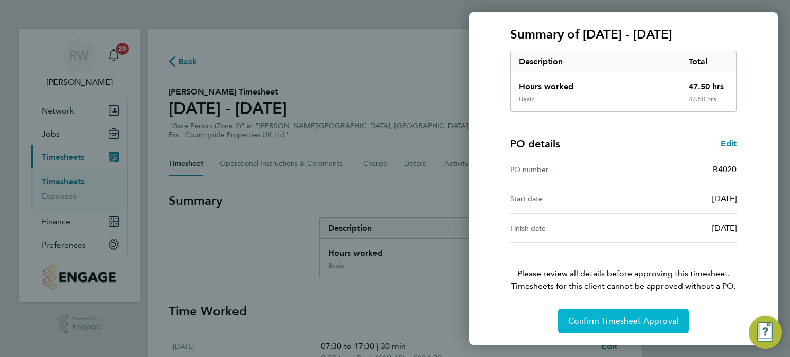
click at [596, 309] on button "Confirm Timesheet Approval" at bounding box center [623, 321] width 131 height 25
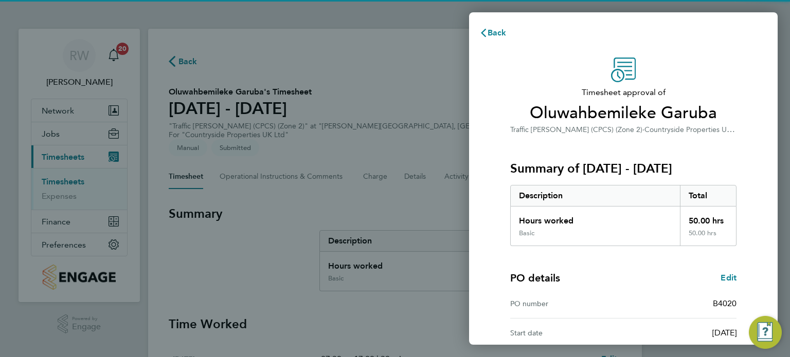
scroll to position [134, 0]
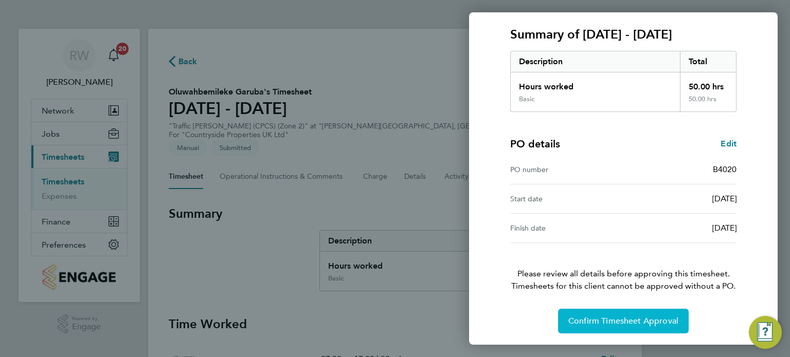
click at [589, 318] on span "Confirm Timesheet Approval" at bounding box center [623, 321] width 110 height 10
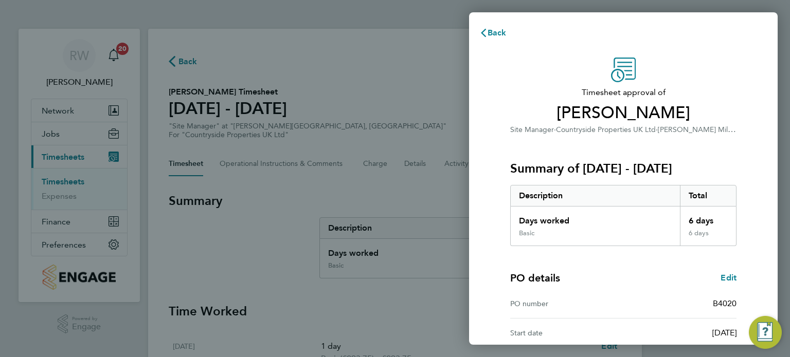
scroll to position [134, 0]
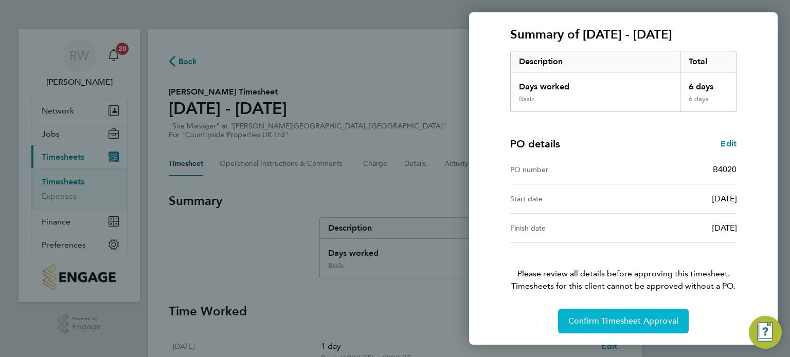
click at [596, 320] on span "Confirm Timesheet Approval" at bounding box center [623, 321] width 110 height 10
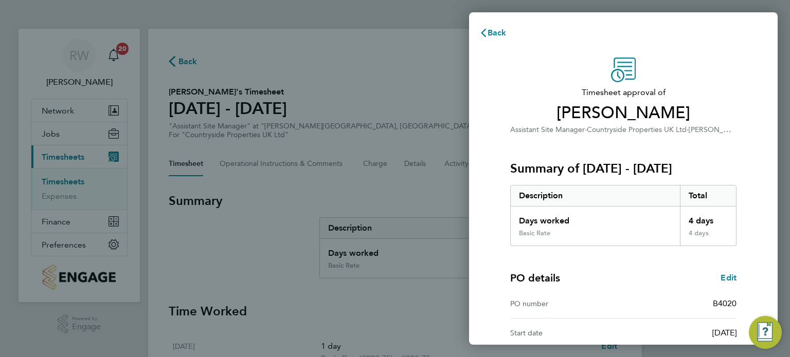
scroll to position [134, 0]
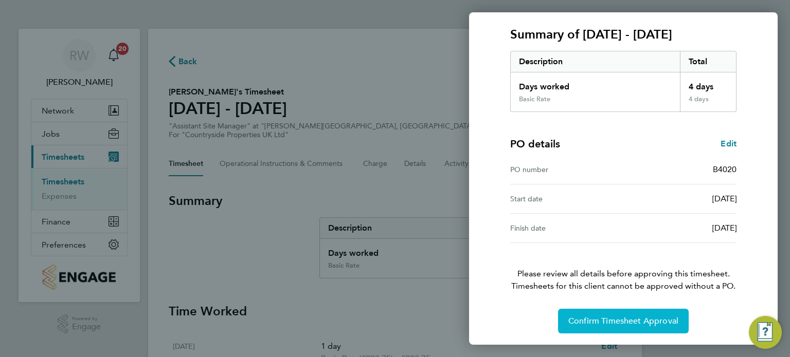
click at [578, 323] on span "Confirm Timesheet Approval" at bounding box center [623, 321] width 110 height 10
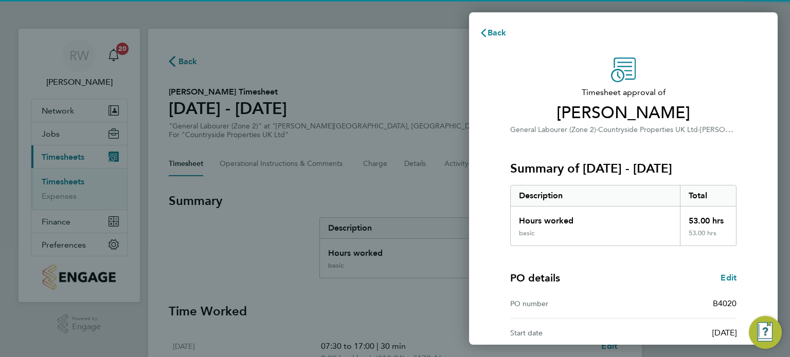
scroll to position [134, 0]
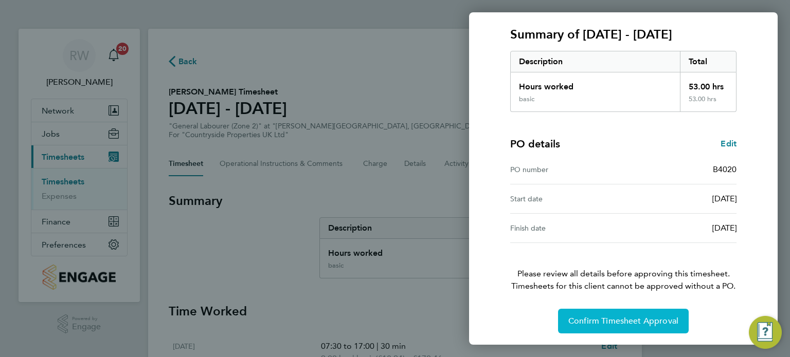
click at [599, 318] on span "Confirm Timesheet Approval" at bounding box center [623, 321] width 110 height 10
